Goal: Information Seeking & Learning: Learn about a topic

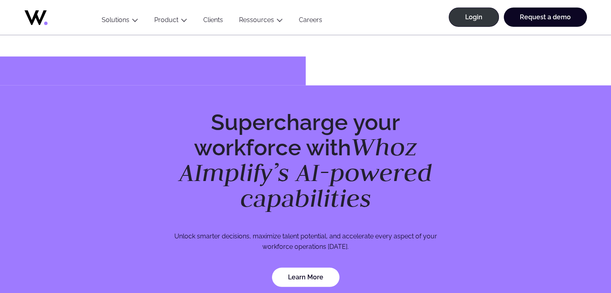
scroll to position [2417, 0]
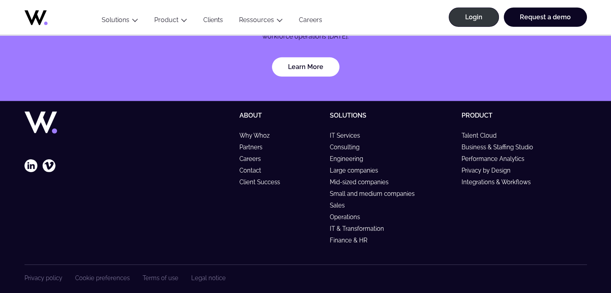
scroll to position [2417, 0]
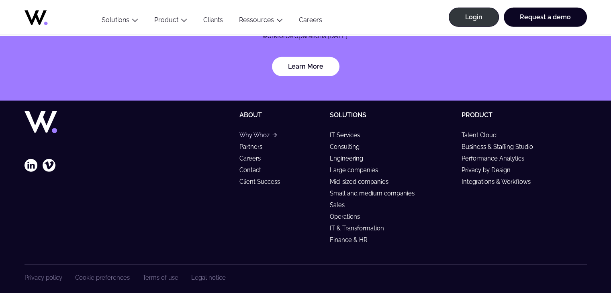
click at [268, 132] on link "Why Whoz" at bounding box center [257, 135] width 37 height 7
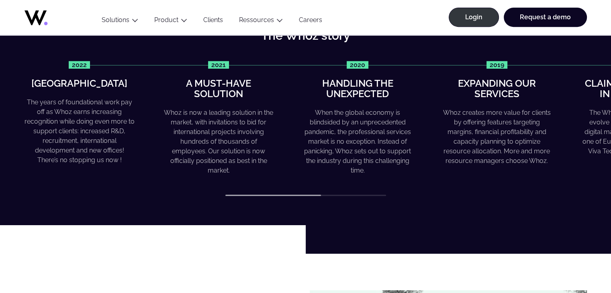
scroll to position [362, 0]
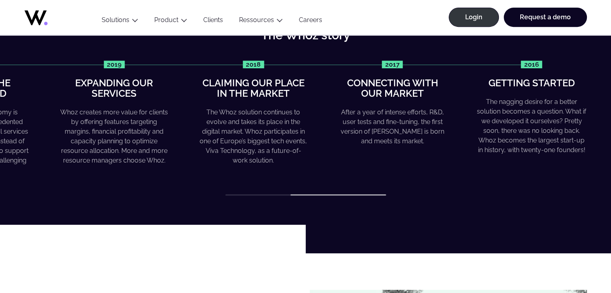
click at [428, 197] on div "The Whoz story 2022 Greater heights The years of foundational work pay off as W…" at bounding box center [305, 112] width 611 height 225
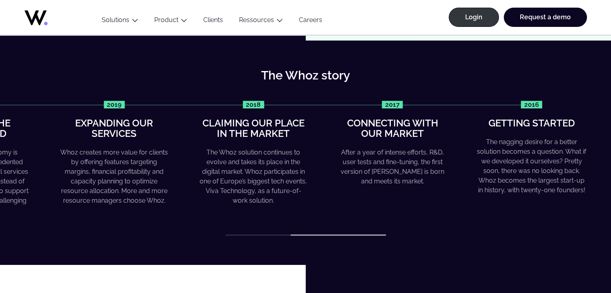
drag, startPoint x: 373, startPoint y: 234, endPoint x: 368, endPoint y: 233, distance: 4.8
click at [368, 233] on div "2022 Greater heights The years of foundational work pay off as Whoz earns incre…" at bounding box center [306, 168] width 563 height 135
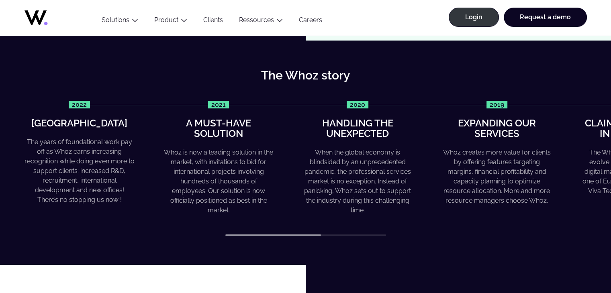
click at [250, 227] on div "2022 Greater heights The years of foundational work pay off as Whoz earns incre…" at bounding box center [306, 168] width 563 height 135
click at [294, 237] on div "The Whoz story 2022 Greater heights The years of foundational work pay off as W…" at bounding box center [305, 153] width 611 height 225
click at [126, 236] on div "The Whoz story 2022 Greater heights The years of foundational work pay off as W…" at bounding box center [305, 153] width 611 height 225
